Goal: Use online tool/utility: Utilize a website feature to perform a specific function

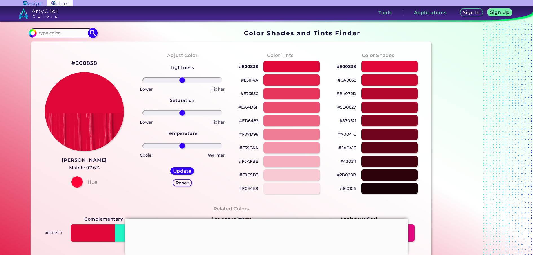
click at [60, 34] on input at bounding box center [63, 33] width 52 height 8
paste input "#cccccc"
type input "#cccccc"
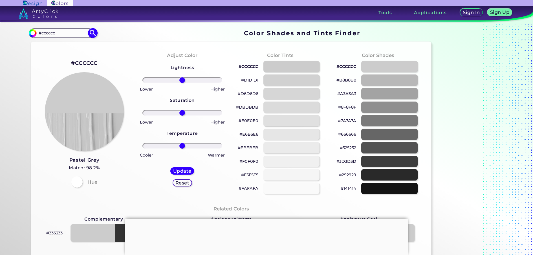
drag, startPoint x: 62, startPoint y: 32, endPoint x: 32, endPoint y: 28, distance: 30.7
click at [32, 28] on div "#cccccc #cccccc Acadia ◉ Acid Green ◉ Aero Blue ◉ Alabaster ◉ Albescent White ◉…" at bounding box center [63, 32] width 68 height 9
drag, startPoint x: 244, startPoint y: 131, endPoint x: 247, endPoint y: 132, distance: 3.1
click at [245, 131] on p "#E6E6E6" at bounding box center [248, 134] width 19 height 7
click at [255, 120] on p "#E0E0E0" at bounding box center [249, 120] width 20 height 7
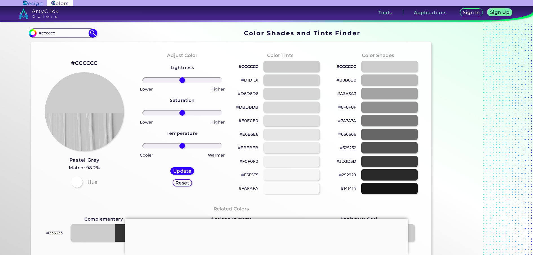
click at [250, 100] on div "#DBDBDB" at bounding box center [280, 107] width 89 height 14
click at [250, 106] on p "#DBDBDB" at bounding box center [247, 107] width 22 height 7
click at [344, 133] on p "#666666" at bounding box center [347, 134] width 18 height 7
drag, startPoint x: 388, startPoint y: 147, endPoint x: 398, endPoint y: 141, distance: 11.7
click at [388, 147] on div at bounding box center [389, 148] width 57 height 12
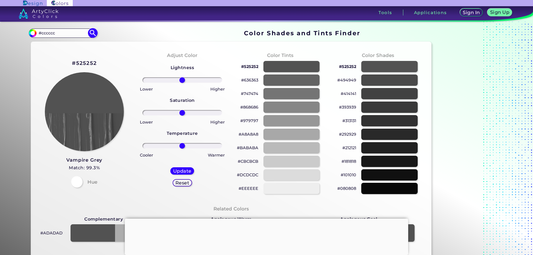
click at [89, 32] on img at bounding box center [93, 33] width 10 height 10
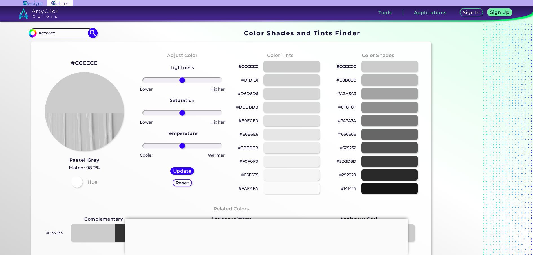
type input "#cccccc"
click at [345, 146] on p "#525252" at bounding box center [348, 147] width 16 height 7
click at [350, 174] on p "#292929" at bounding box center [347, 174] width 17 height 7
click at [346, 146] on p "#525252" at bounding box center [348, 147] width 16 height 7
